Goal: Check status: Check status

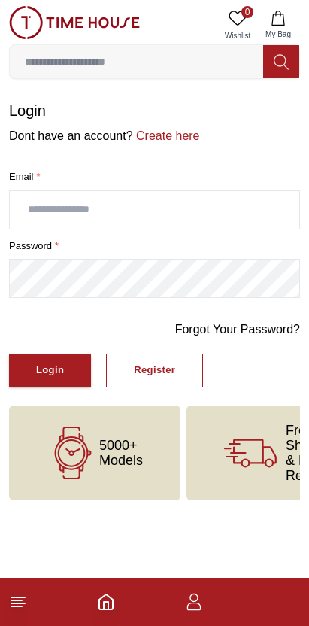
click at [199, 603] on icon "button" at bounding box center [194, 602] width 18 height 18
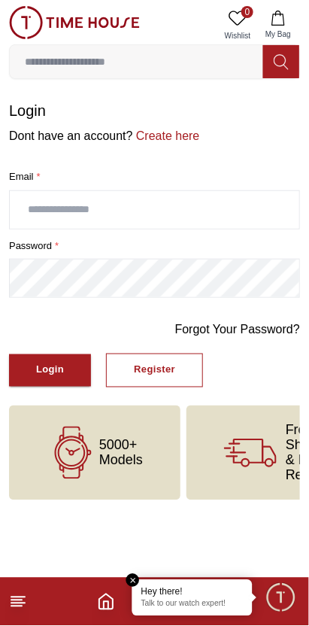
click at [230, 208] on input "text" at bounding box center [155, 210] width 290 height 38
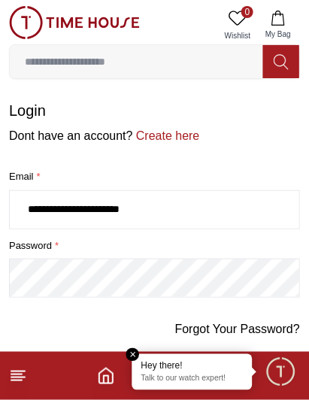
type input "**********"
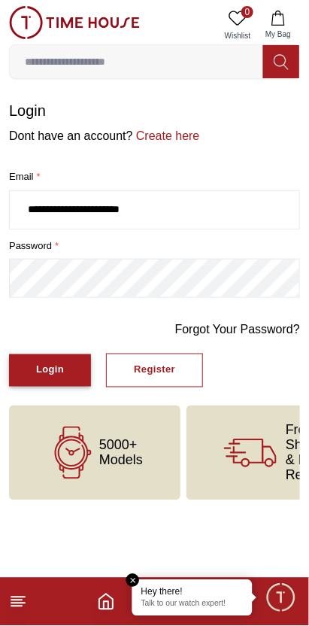
click at [68, 379] on button "Login" at bounding box center [50, 370] width 82 height 32
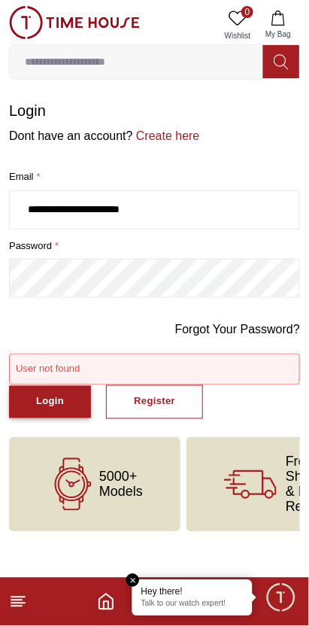
click at [71, 407] on button "Login" at bounding box center [50, 402] width 82 height 32
click at [248, 330] on link "Forgot Your Password?" at bounding box center [237, 330] width 125 height 18
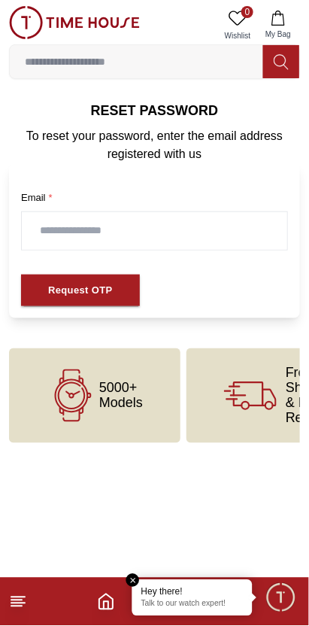
click at [211, 230] on input "text" at bounding box center [155, 231] width 266 height 38
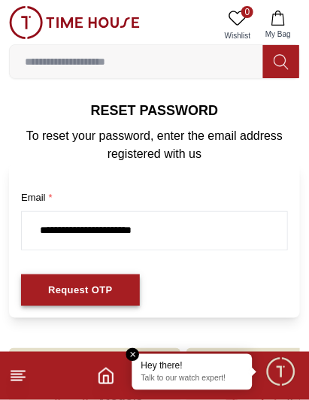
type input "**********"
click at [105, 299] on button "Request OTP" at bounding box center [80, 291] width 119 height 32
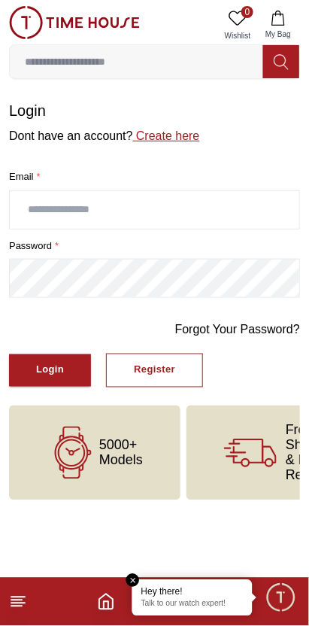
click at [176, 138] on link "Create here" at bounding box center [166, 135] width 67 height 13
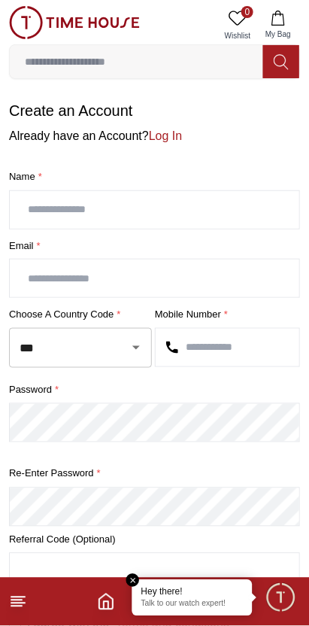
scroll to position [227, 0]
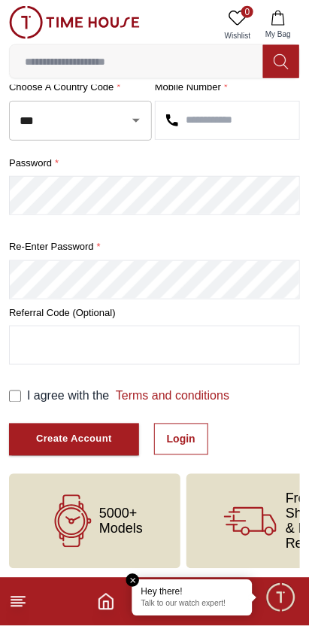
click at [287, 40] on button "My Bag" at bounding box center [279, 25] width 44 height 38
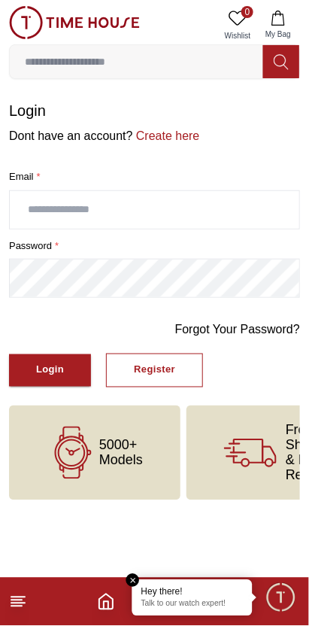
click at [207, 204] on input "text" at bounding box center [155, 210] width 290 height 38
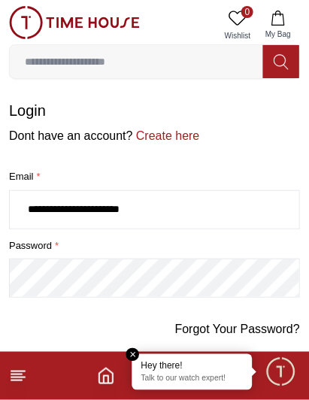
type input "**********"
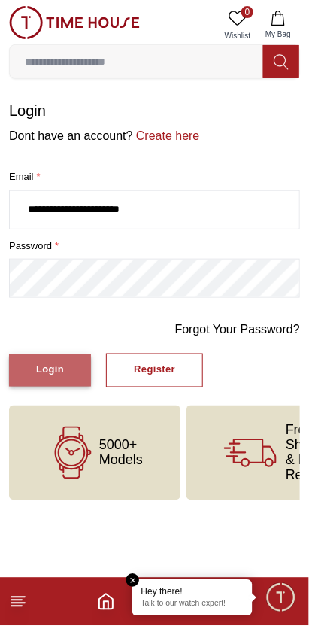
click at [67, 374] on button "Login" at bounding box center [50, 370] width 82 height 32
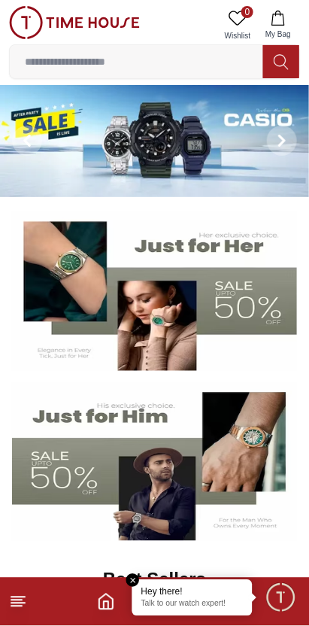
click at [198, 609] on p "Talk to our watch expert!" at bounding box center [192, 605] width 102 height 11
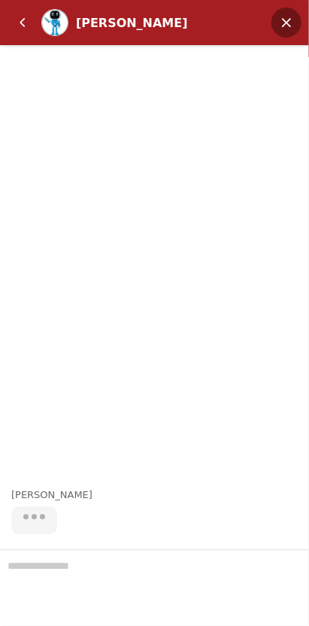
click at [284, 35] on em "Minimize" at bounding box center [287, 23] width 30 height 30
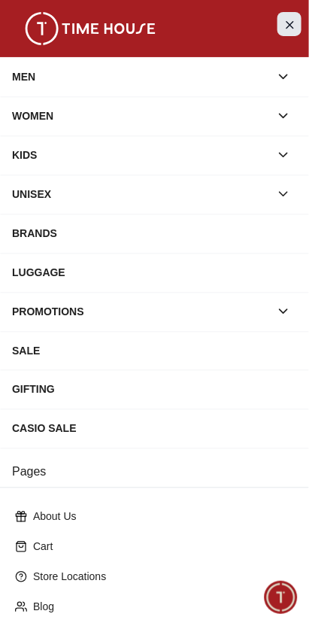
click at [294, 32] on icon "Close Menu" at bounding box center [290, 24] width 12 height 19
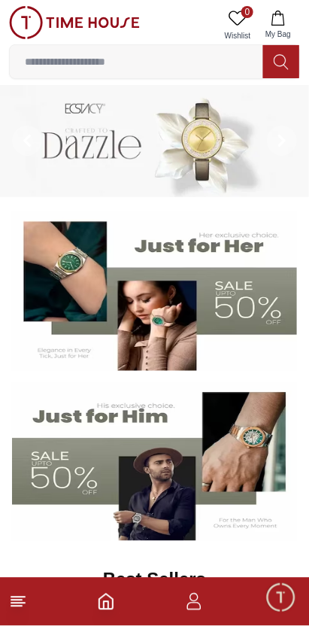
click at [213, 607] on footer at bounding box center [154, 602] width 309 height 48
click at [196, 609] on icon "button" at bounding box center [194, 602] width 18 height 18
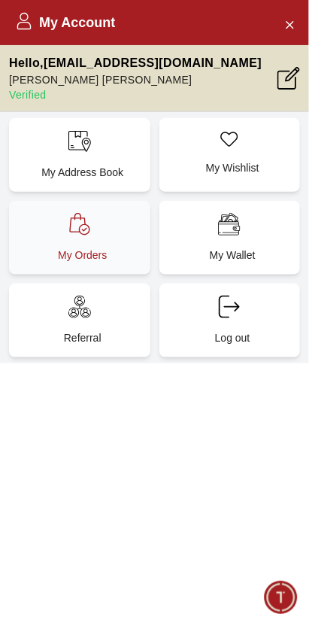
click at [114, 251] on p "My Orders" at bounding box center [82, 255] width 123 height 15
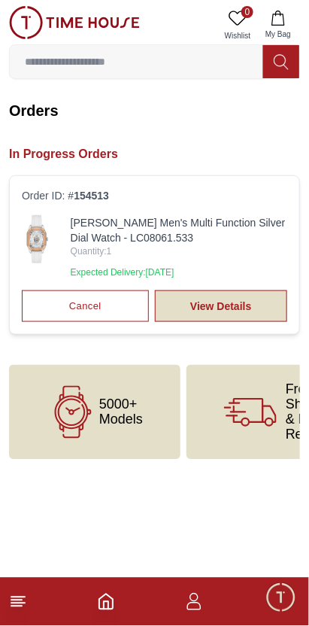
click at [238, 312] on link "View Details" at bounding box center [221, 307] width 132 height 32
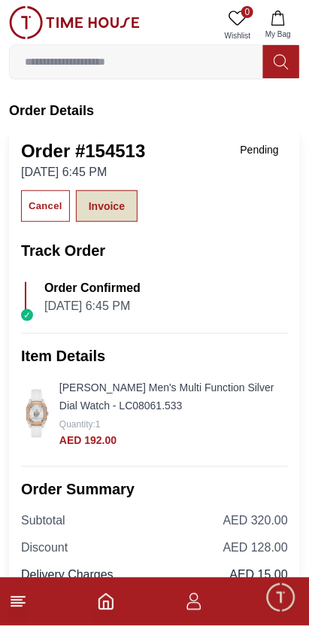
click at [117, 209] on link "Invoice" at bounding box center [107, 206] width 62 height 32
